Goal: Task Accomplishment & Management: Manage account settings

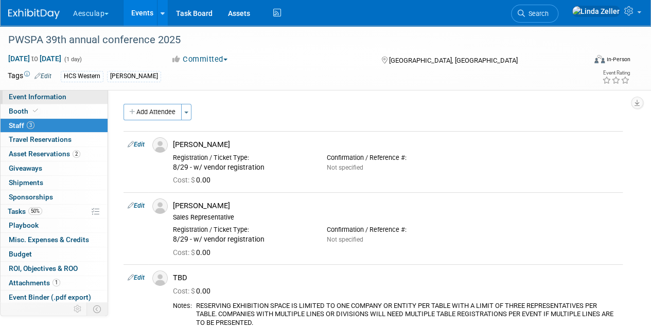
click at [41, 93] on span "Event Information" at bounding box center [38, 97] width 58 height 8
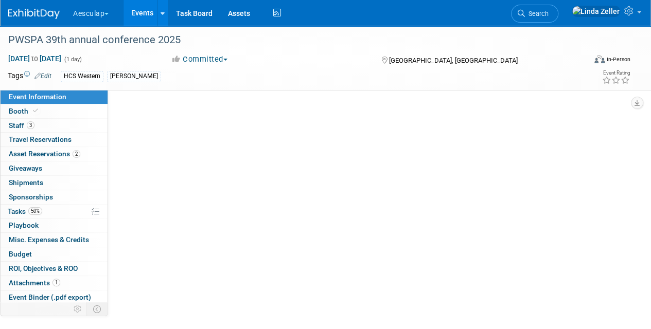
select select "No Approval Needed"
select select "HCS"
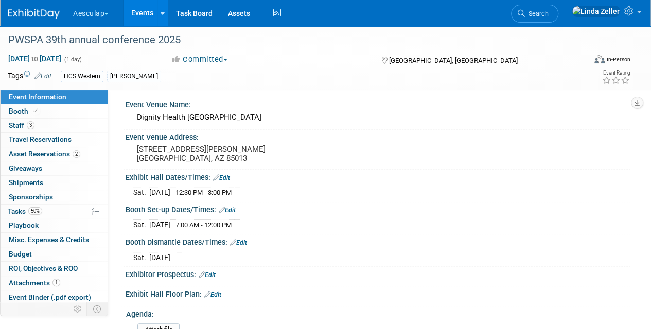
scroll to position [154, 0]
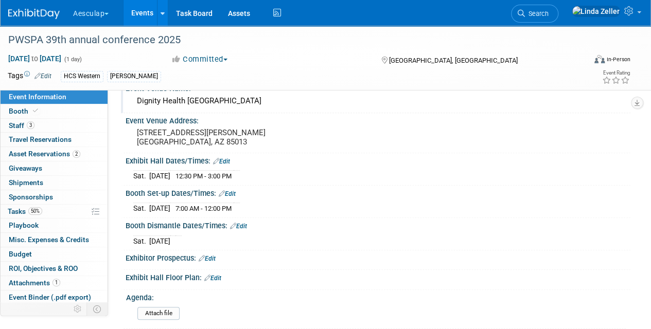
drag, startPoint x: 186, startPoint y: 96, endPoint x: 330, endPoint y: 97, distance: 144.1
click at [330, 97] on div "Dignity Health [GEOGRAPHIC_DATA]" at bounding box center [377, 101] width 489 height 16
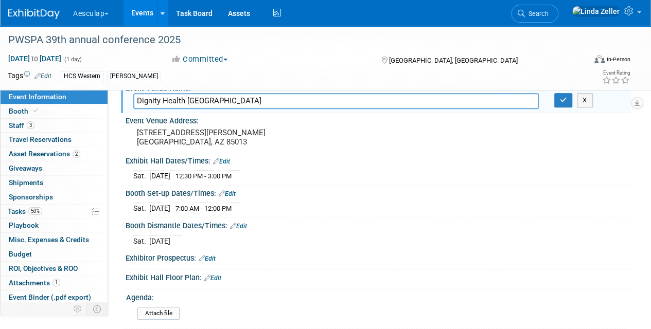
drag, startPoint x: 331, startPoint y: 97, endPoint x: 186, endPoint y: 91, distance: 145.2
click at [186, 91] on div "Event Venue Name: Dignity Health [GEOGRAPHIC_DATA] Dignity Health [GEOGRAPHIC_D…" at bounding box center [375, 97] width 509 height 32
click at [560, 100] on icon "button" at bounding box center [563, 100] width 7 height 7
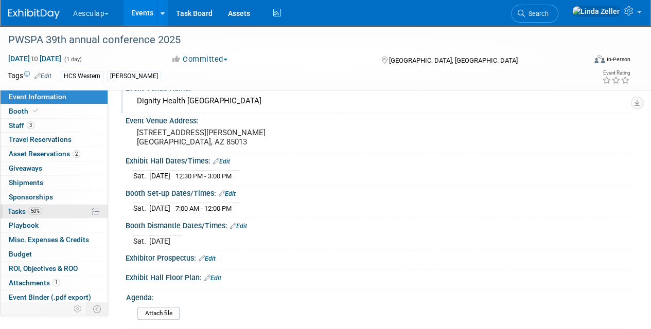
click at [14, 209] on span "Tasks 50%" at bounding box center [25, 211] width 34 height 8
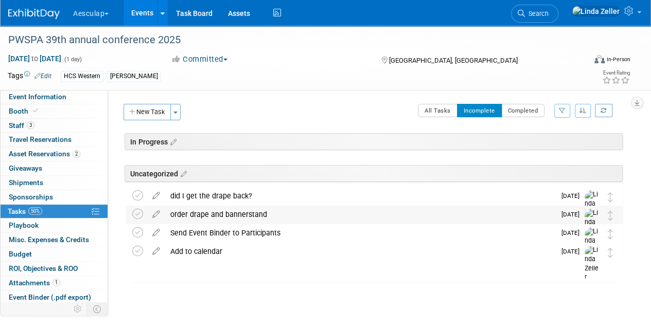
click at [184, 208] on div "order drape and bannerstand" at bounding box center [360, 214] width 390 height 17
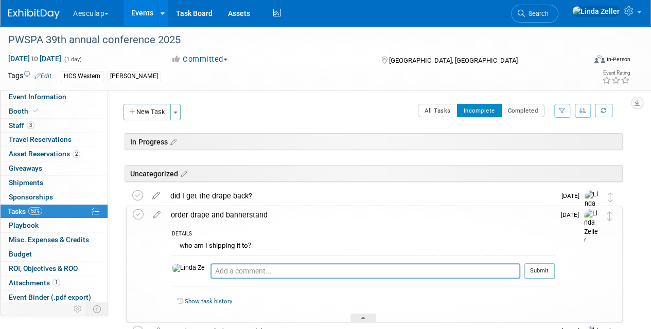
click at [184, 211] on div "order drape and bannerstand" at bounding box center [360, 214] width 389 height 17
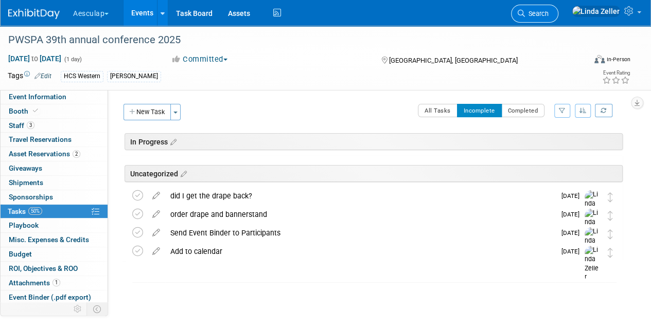
click at [548, 15] on span "Search" at bounding box center [537, 14] width 24 height 8
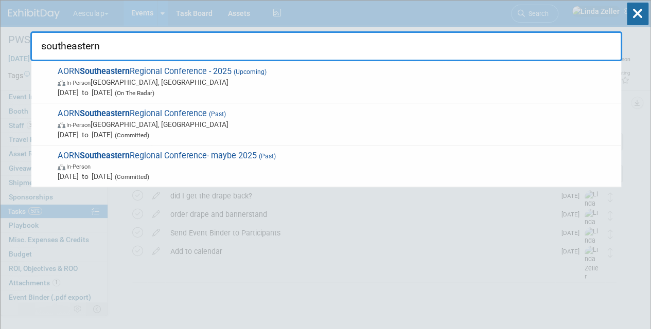
type input "southeastern"
drag, startPoint x: 261, startPoint y: 47, endPoint x: 0, endPoint y: 25, distance: 262.3
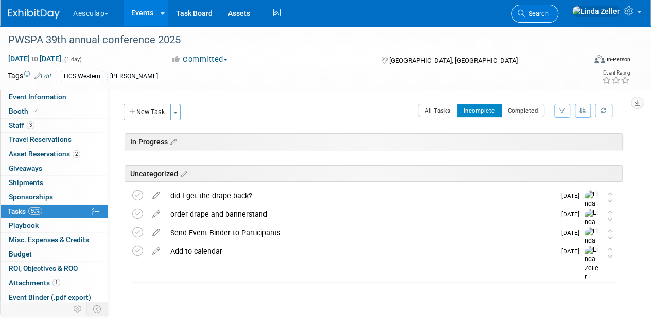
click at [548, 10] on span "Search" at bounding box center [537, 14] width 24 height 8
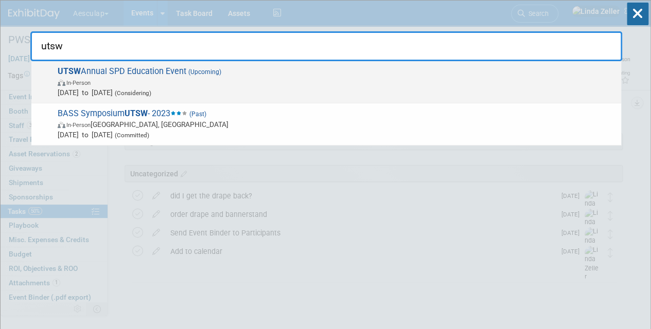
type input "utsw"
click at [88, 81] on span "In-Person" at bounding box center [78, 83] width 24 height 7
